Goal: Navigation & Orientation: Find specific page/section

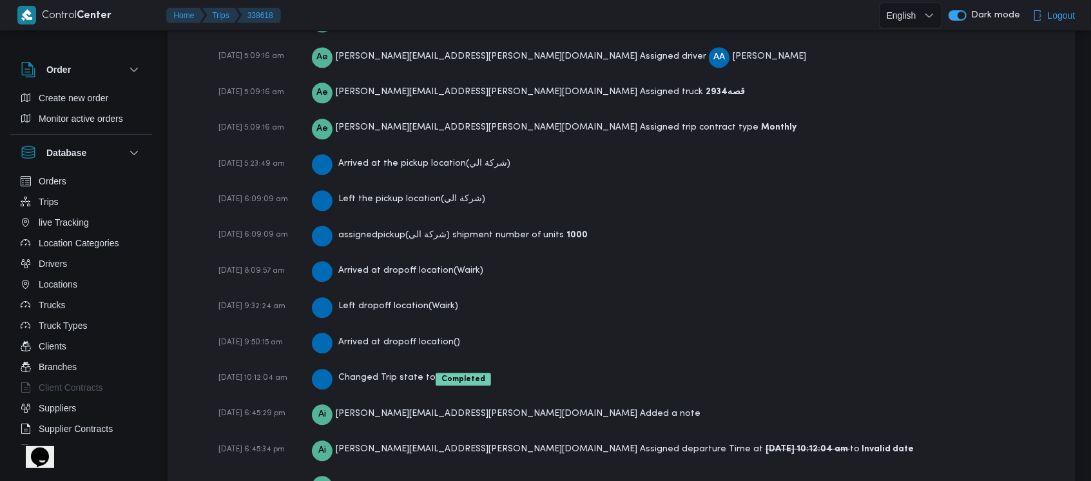
scroll to position [2182, 0]
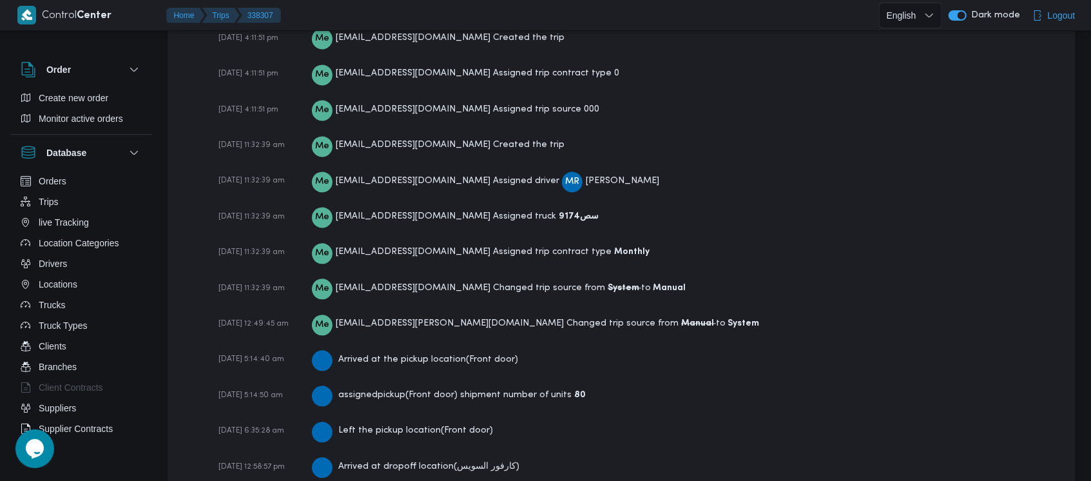
scroll to position [2033, 0]
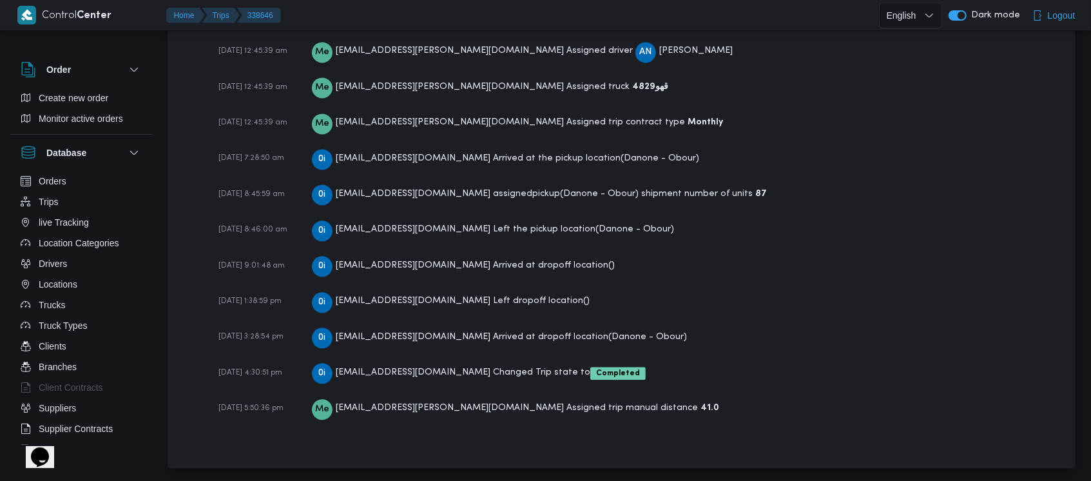
scroll to position [1854, 0]
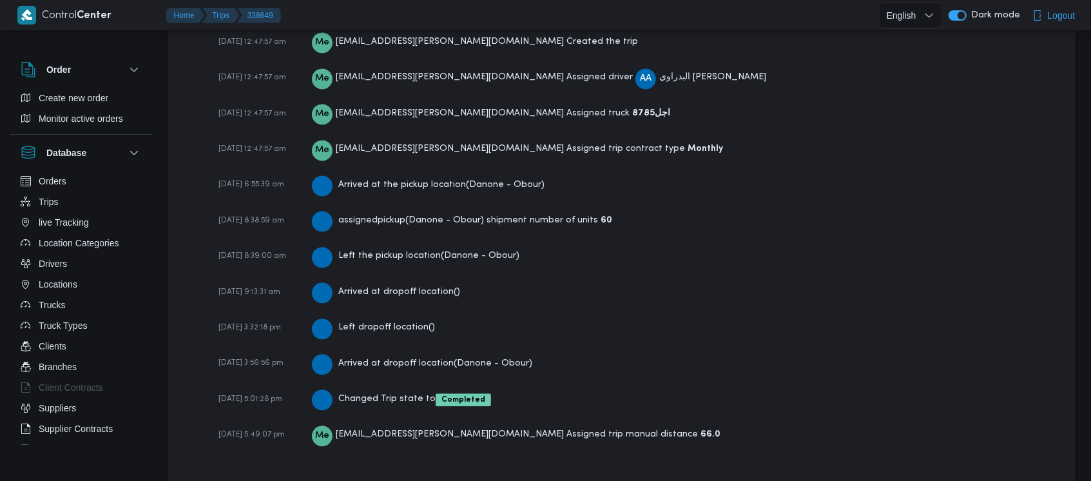
scroll to position [1854, 0]
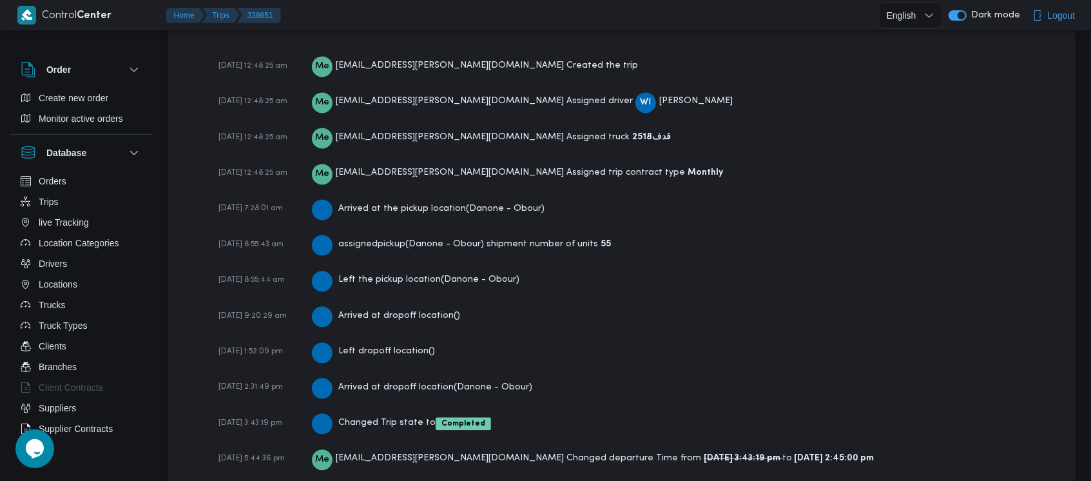
scroll to position [1890, 0]
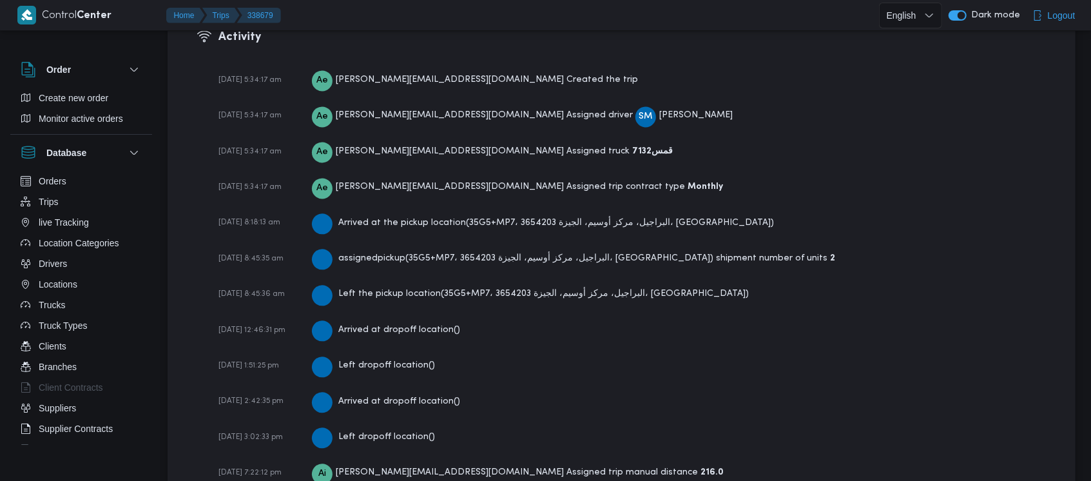
scroll to position [2067, 0]
